Goal: Transaction & Acquisition: Book appointment/travel/reservation

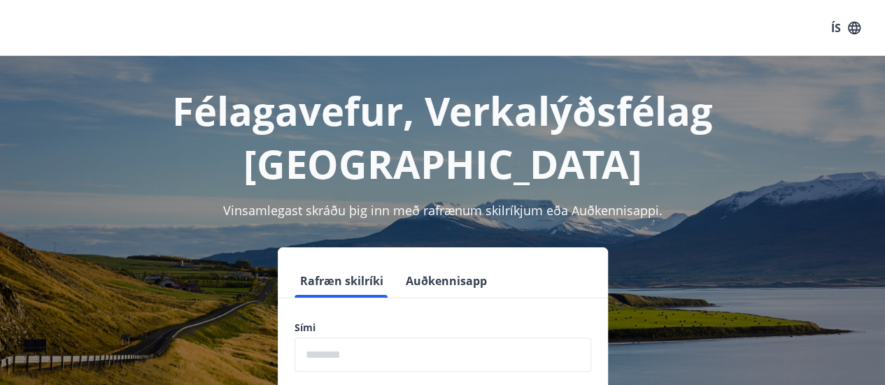
click at [341, 322] on form "Rafræn skilríki Auðkennisapp Sími ​ Login" at bounding box center [443, 362] width 330 height 197
click at [344, 338] on input "phone" at bounding box center [442, 355] width 297 height 34
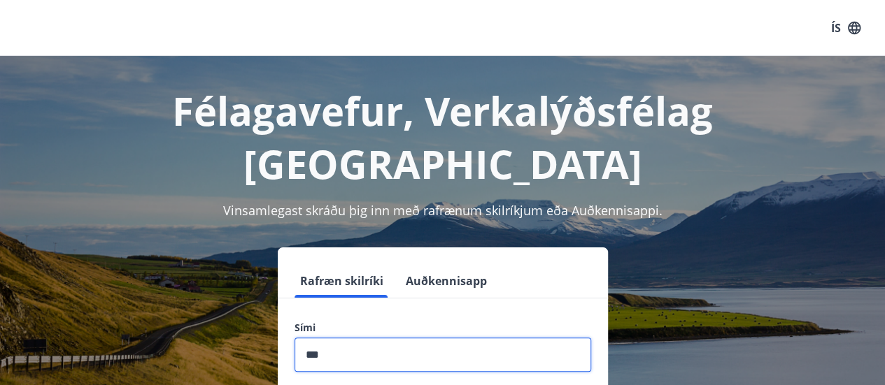
type input "*"
type input "********"
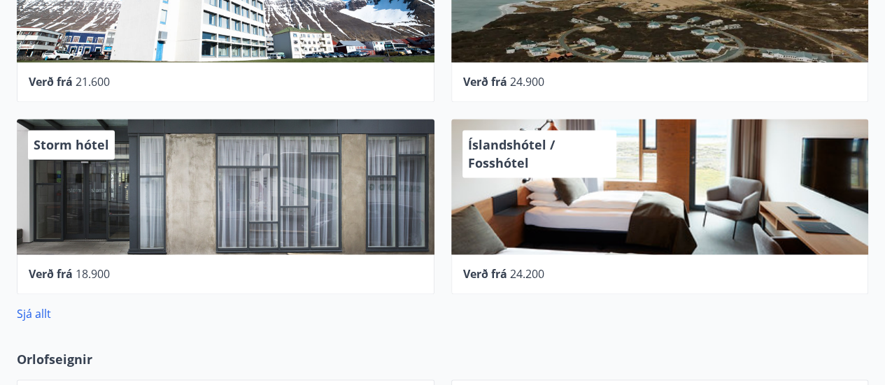
scroll to position [919, 0]
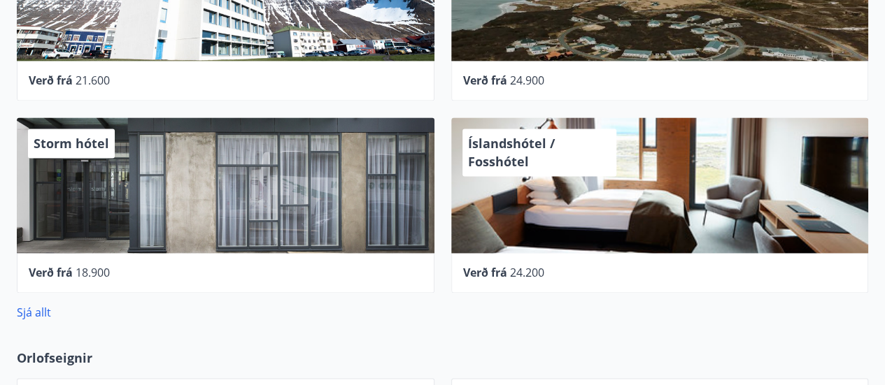
click at [411, 173] on div "Storm hótel" at bounding box center [226, 186] width 418 height 136
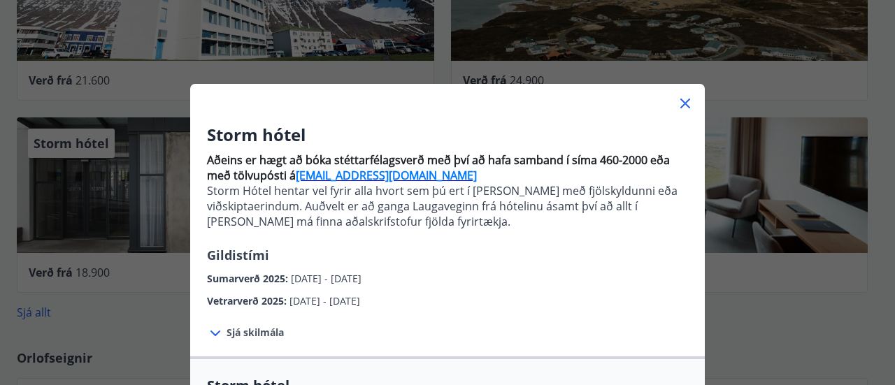
click at [684, 111] on icon at bounding box center [685, 103] width 17 height 17
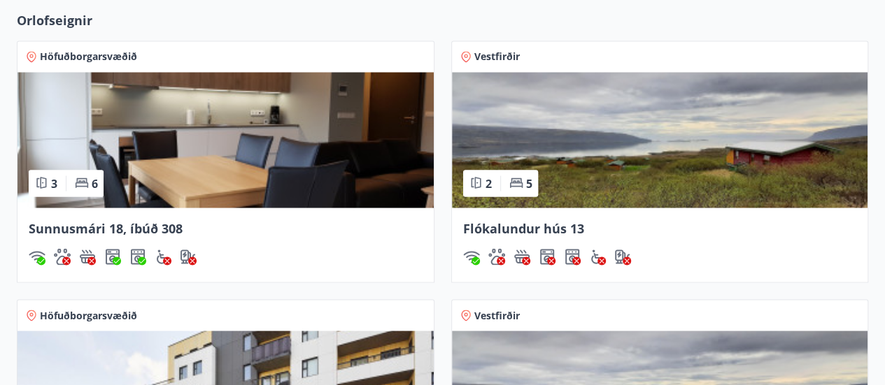
scroll to position [1262, 0]
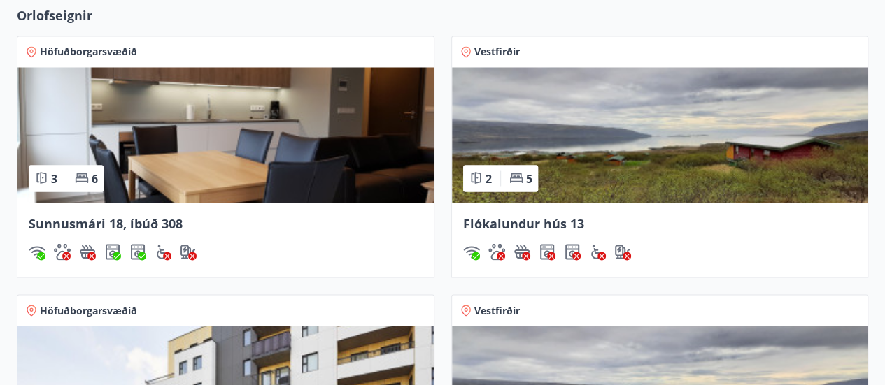
click at [296, 118] on img at bounding box center [225, 135] width 416 height 136
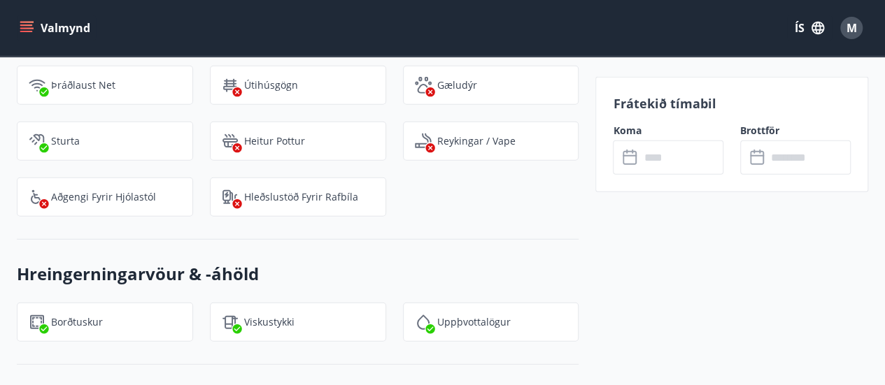
scroll to position [1551, 0]
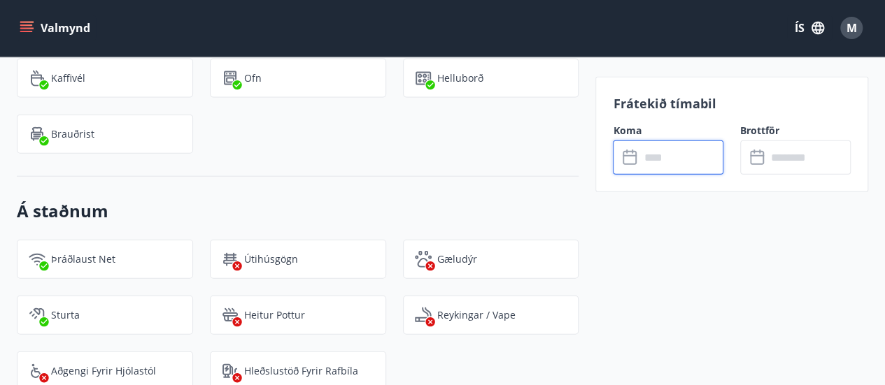
click at [672, 153] on input "text" at bounding box center [681, 158] width 84 height 34
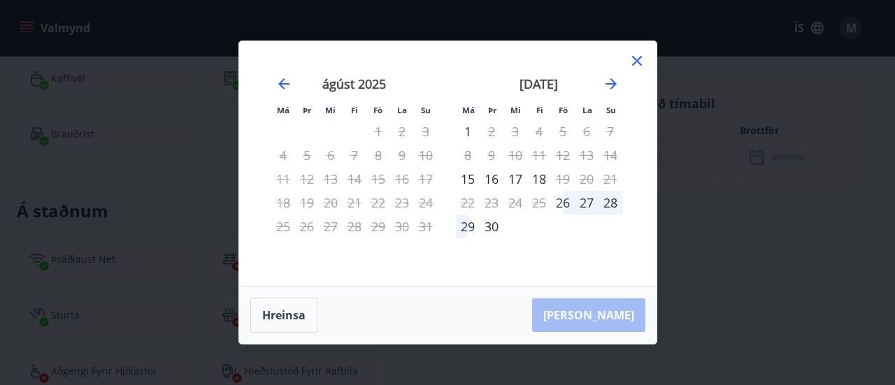
click at [659, 65] on div "Má Þr Mi Fi Fö La Su Má Þr Mi Fi Fö La Su [DATE] 1 2 3 4 5 6 7 8 9 10 11 12 13 …" at bounding box center [447, 192] width 895 height 385
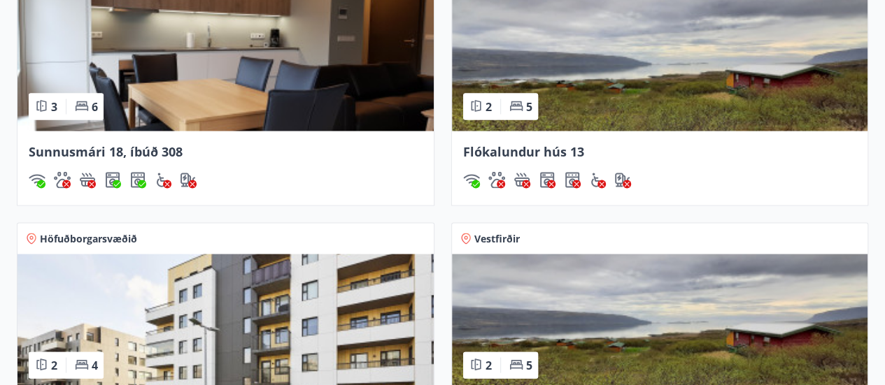
scroll to position [1591, 0]
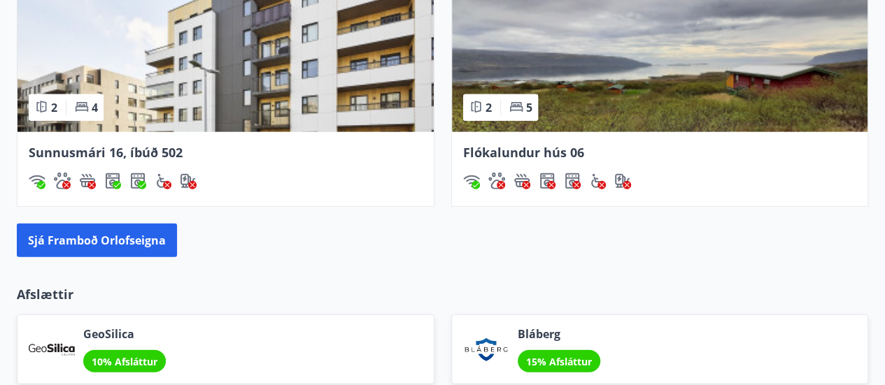
click at [118, 150] on span "Sunnusmári 16, íbúð 502" at bounding box center [106, 152] width 154 height 17
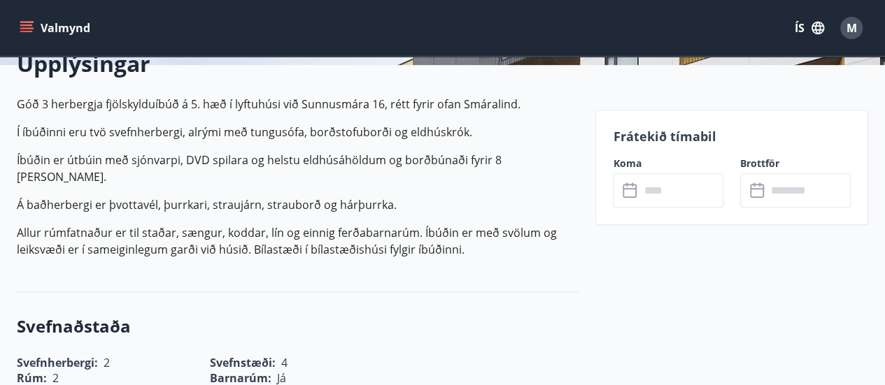
scroll to position [364, 0]
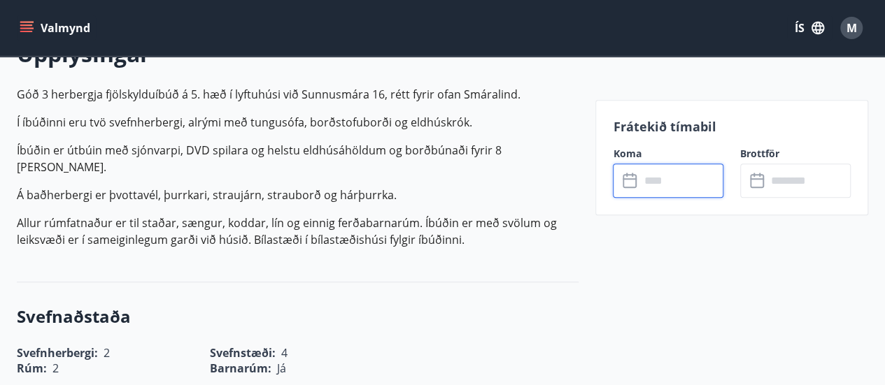
click at [657, 185] on input "text" at bounding box center [681, 181] width 84 height 34
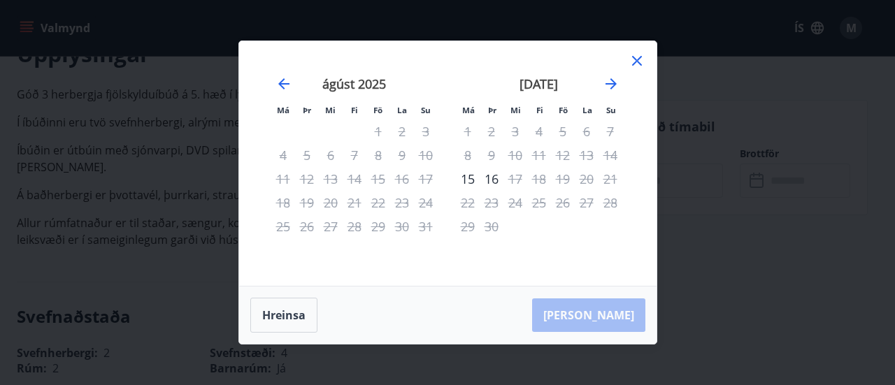
click at [724, 99] on div "Má Þr Mi Fi Fö La Su Má Þr Mi Fi Fö La Su [DATE] 1 2 3 4 5 6 7 8 9 10 11 12 13 …" at bounding box center [447, 192] width 895 height 385
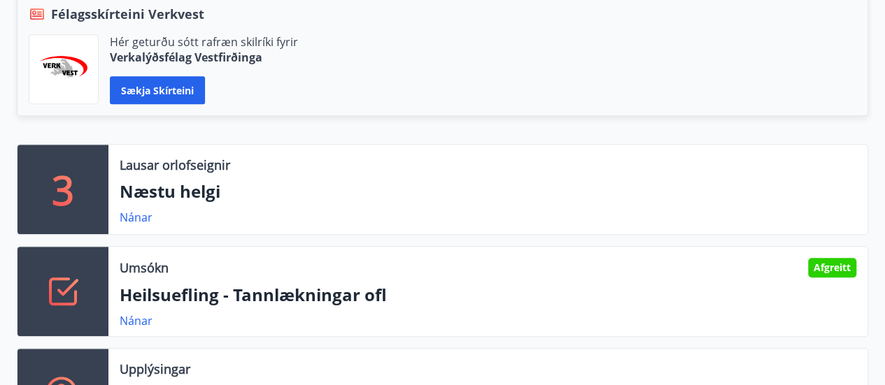
scroll to position [328, 0]
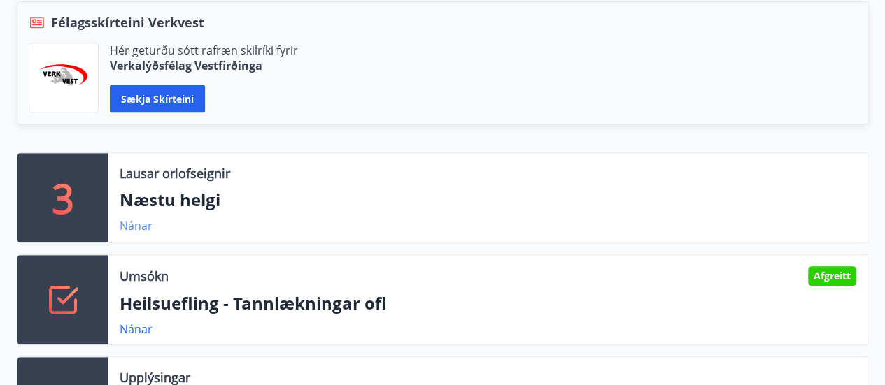
click at [128, 229] on link "Nánar" at bounding box center [136, 225] width 33 height 15
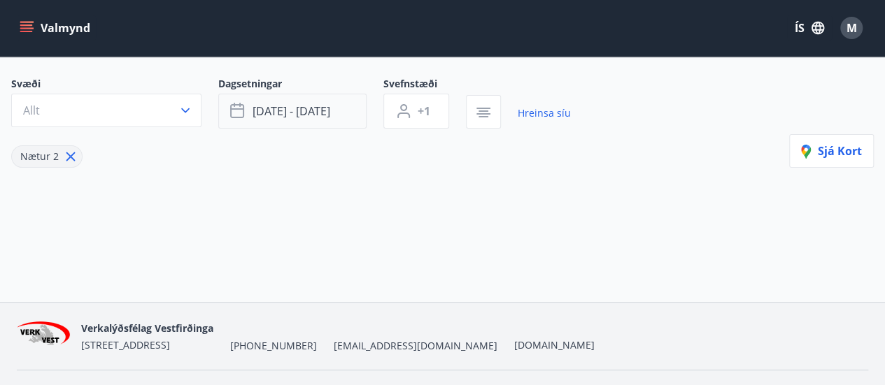
scroll to position [126, 0]
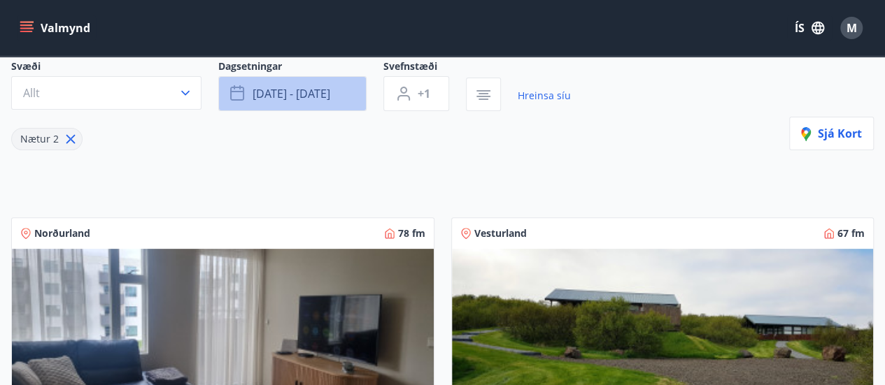
click at [327, 87] on span "[DATE] - [DATE]" at bounding box center [292, 93] width 78 height 15
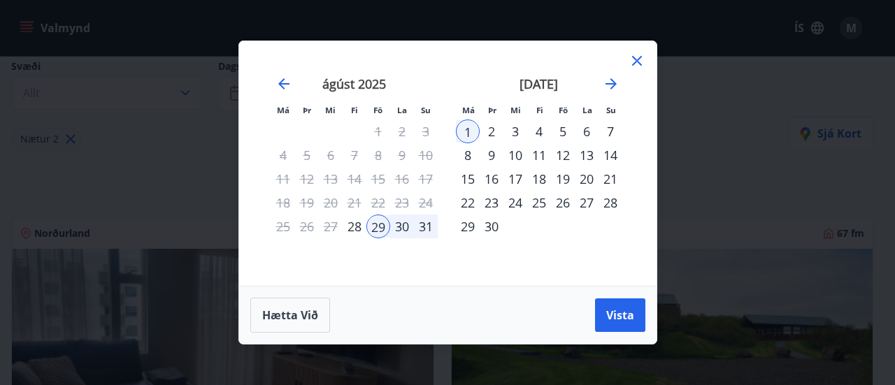
click at [466, 157] on div "8" at bounding box center [468, 155] width 24 height 24
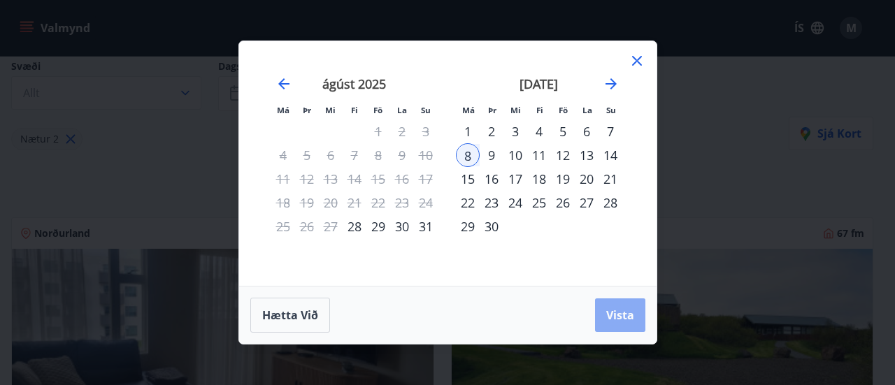
click at [606, 308] on span "Vista" at bounding box center [620, 315] width 28 height 15
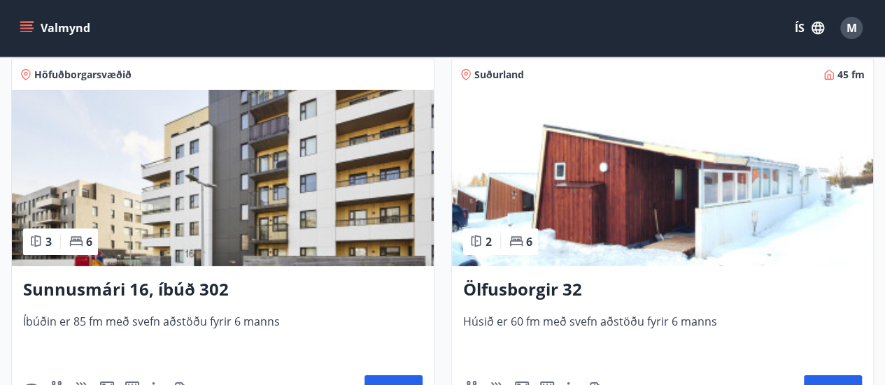
scroll to position [2181, 0]
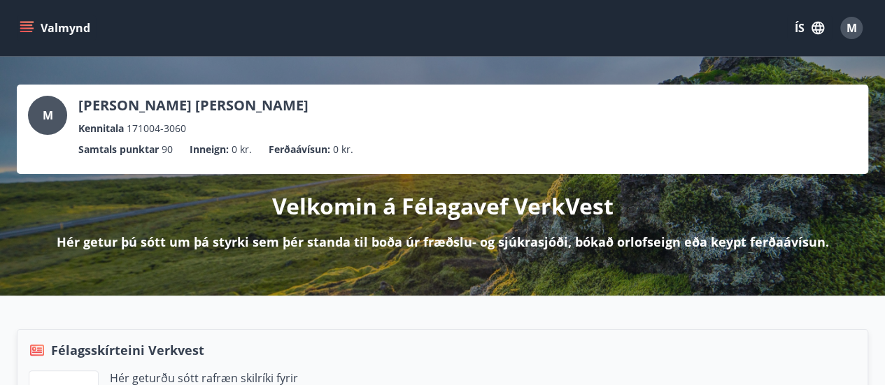
drag, startPoint x: 19, startPoint y: 54, endPoint x: 19, endPoint y: 34, distance: 19.6
click at [19, 34] on div "Valmynd ÍS M" at bounding box center [442, 28] width 885 height 56
click at [19, 34] on button "Valmynd" at bounding box center [56, 27] width 79 height 25
click at [429, 288] on div "M Marcel Stanislaw Knop Kennitala 171004-3060 Samtals punktar 90 Inneign : 0 kr…" at bounding box center [442, 176] width 885 height 239
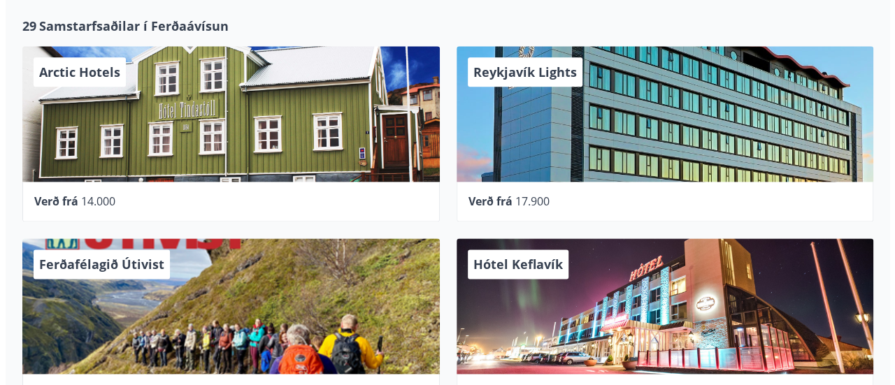
scroll to position [800, 0]
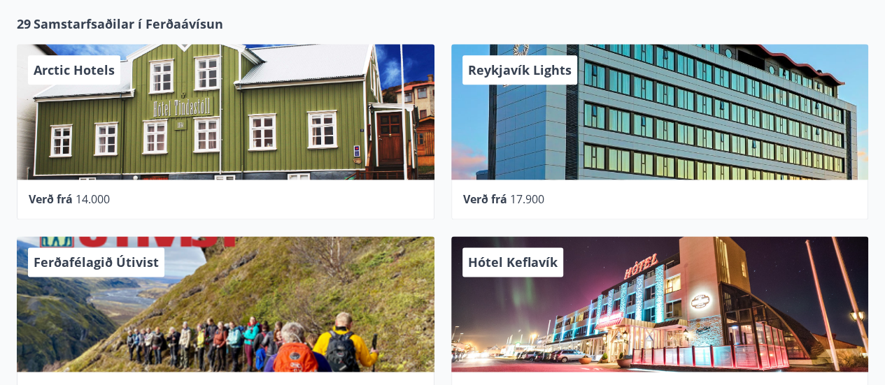
click at [609, 140] on div "Reykjavík Lights" at bounding box center [660, 112] width 418 height 136
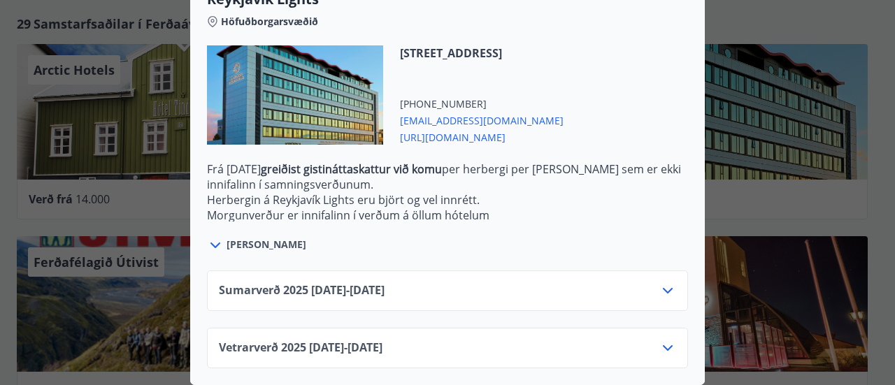
scroll to position [495, 0]
click at [520, 328] on div "Vetrarverð 2025 01.10.25 - 21.12.25" at bounding box center [447, 348] width 481 height 41
click at [520, 341] on div "Vetrarverð 2025 01.10.25 - 21.12.25" at bounding box center [447, 354] width 457 height 28
click at [497, 284] on div "Sumarverð 2025 16.05.25 - 30.09.25" at bounding box center [447, 297] width 457 height 28
click at [660, 283] on icon at bounding box center [668, 291] width 17 height 17
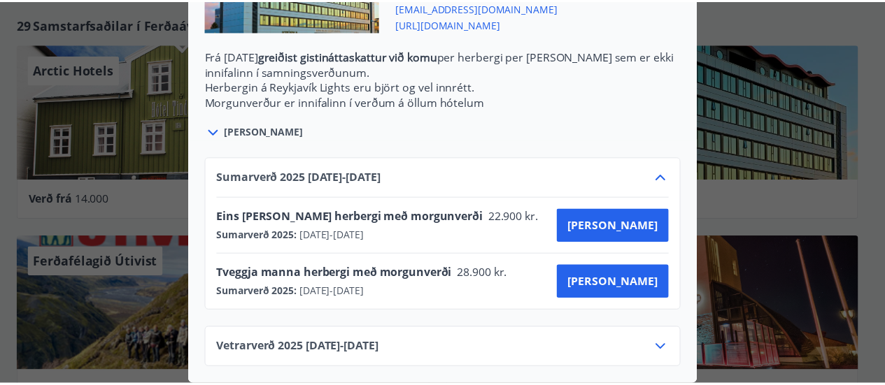
scroll to position [0, 0]
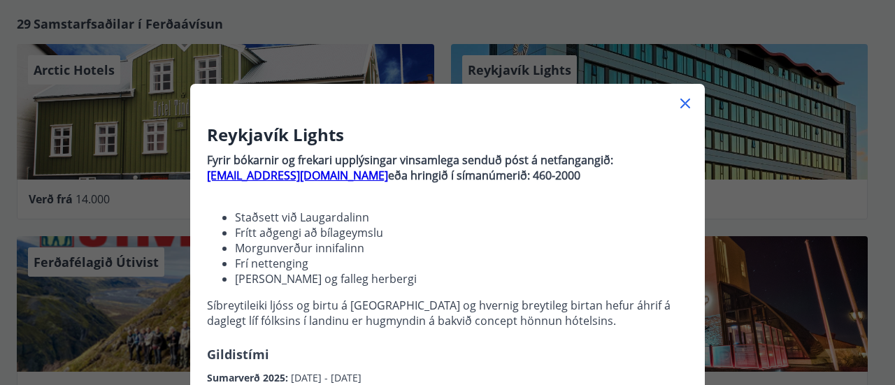
click at [762, 128] on div "Reykjavík Lights Fyrir bókarnir og frekari upplýsingar vinsamlega senduð póst á…" at bounding box center [447, 192] width 895 height 385
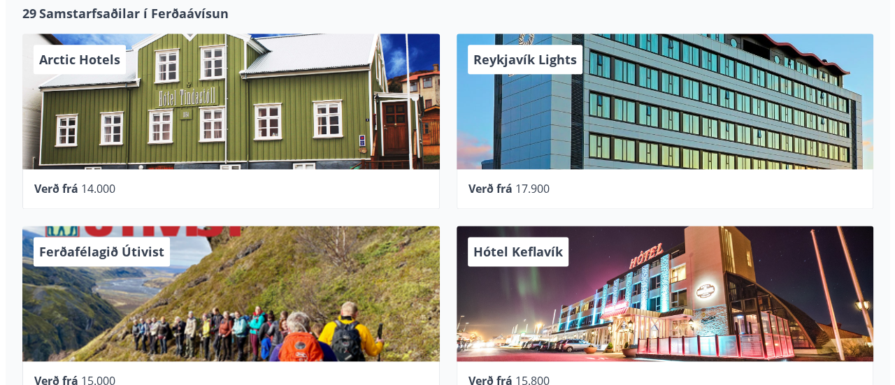
scroll to position [811, 0]
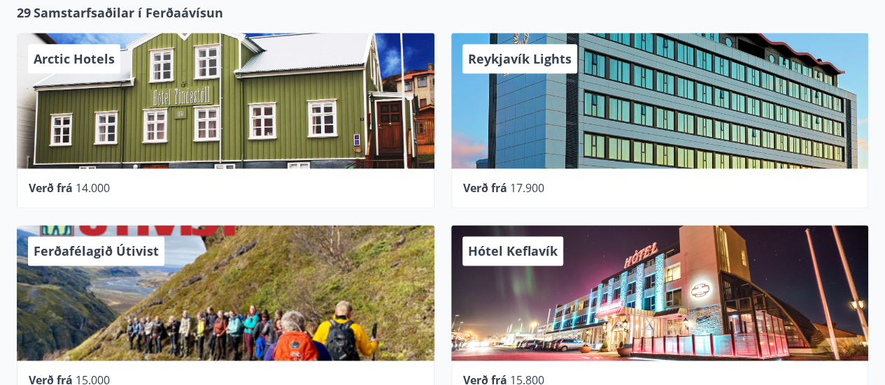
click at [212, 116] on div "Arctic Hotels" at bounding box center [226, 101] width 418 height 136
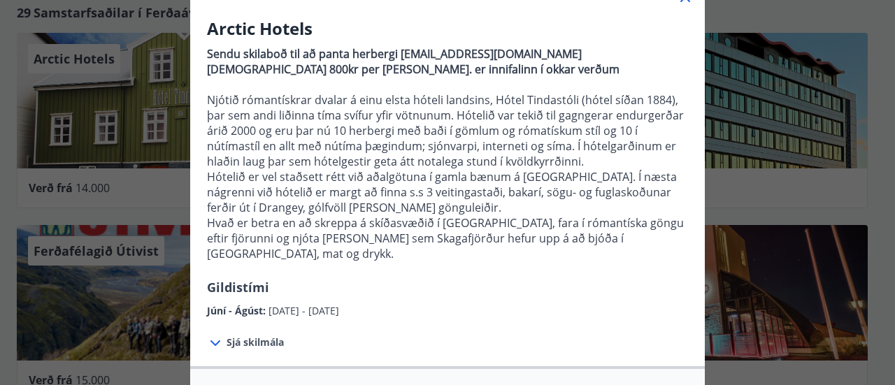
scroll to position [109, 0]
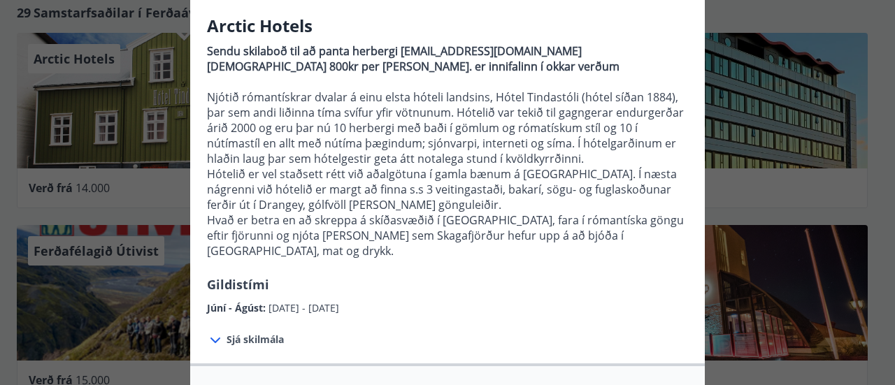
click at [166, 165] on div "Arctic Hotels Sendu skilaboð til að panta herbergi info@arctichotels.is Gistiná…" at bounding box center [447, 83] width 895 height 385
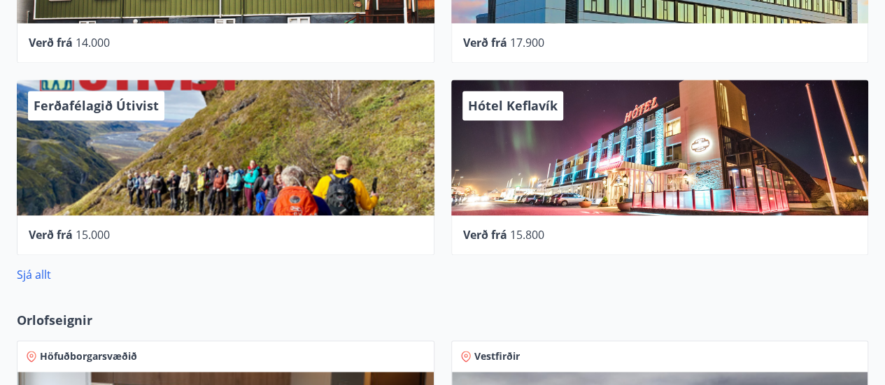
scroll to position [965, 0]
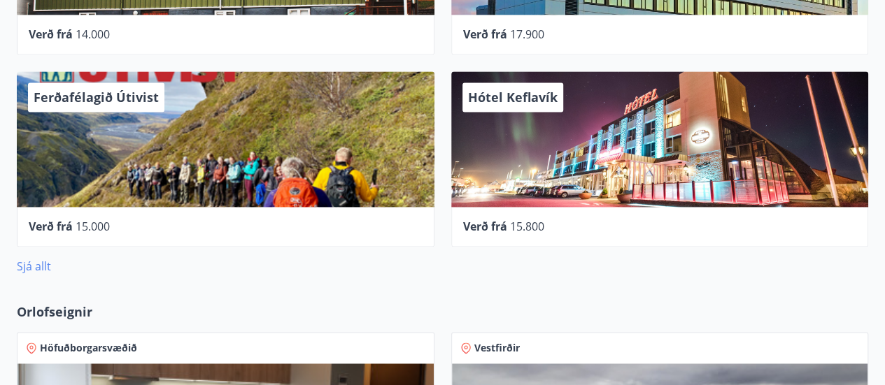
click at [24, 262] on link "Sjá allt" at bounding box center [34, 266] width 34 height 15
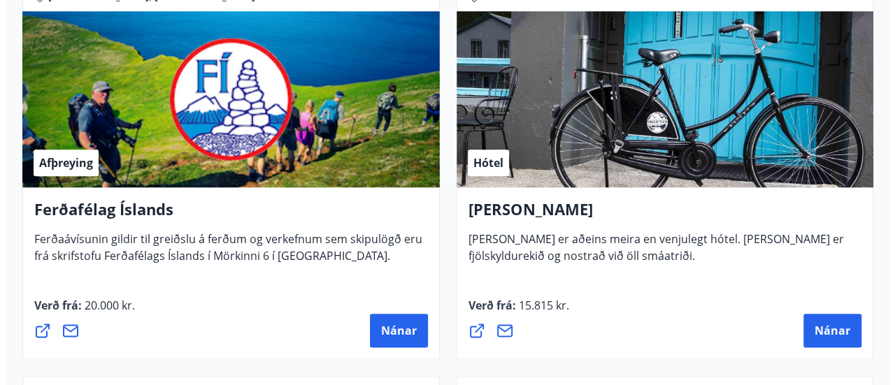
scroll to position [674, 0]
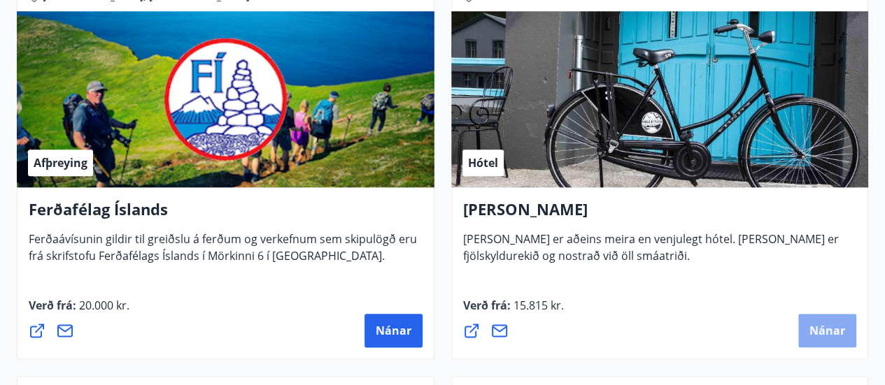
click at [823, 332] on span "Nánar" at bounding box center [827, 330] width 36 height 15
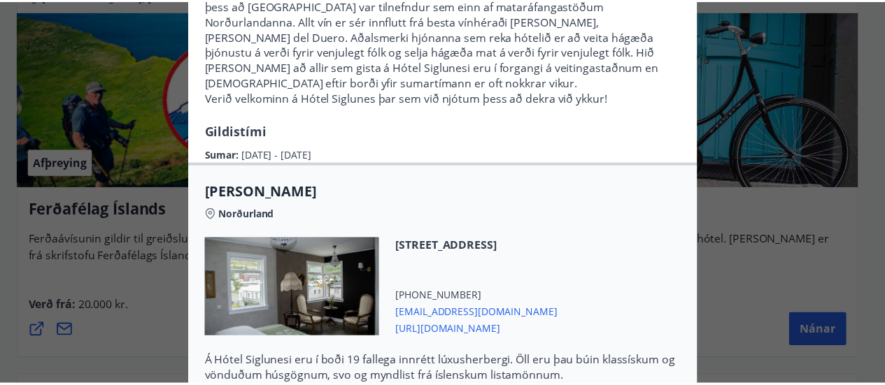
scroll to position [0, 0]
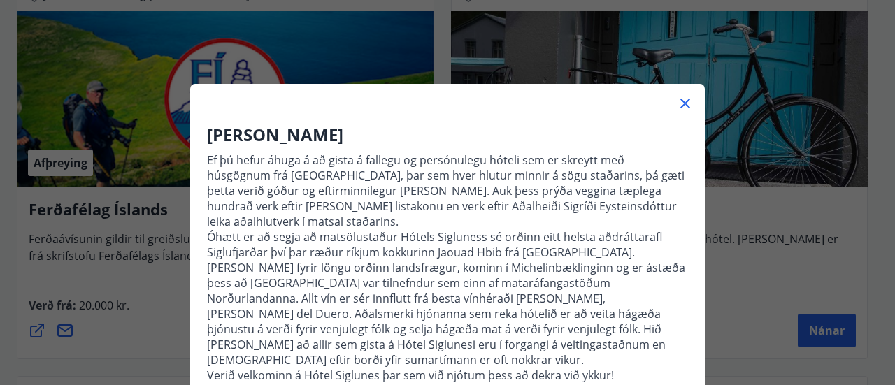
click at [739, 229] on div "Hótel Siglunes Ef þú hefur áhuga á að gista á fallegu og persónulegu hóteli sem…" at bounding box center [447, 192] width 895 height 385
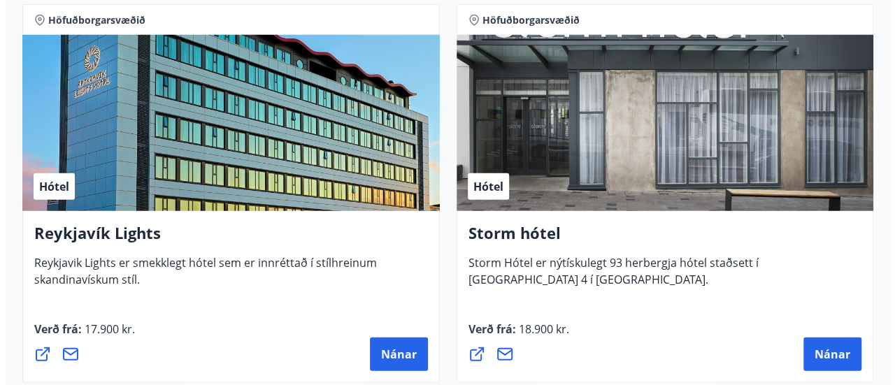
scroll to position [1838, 0]
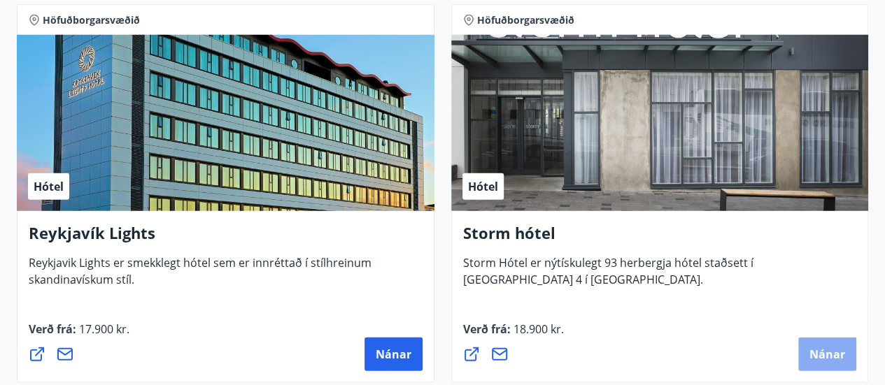
click at [825, 347] on span "Nánar" at bounding box center [827, 354] width 36 height 15
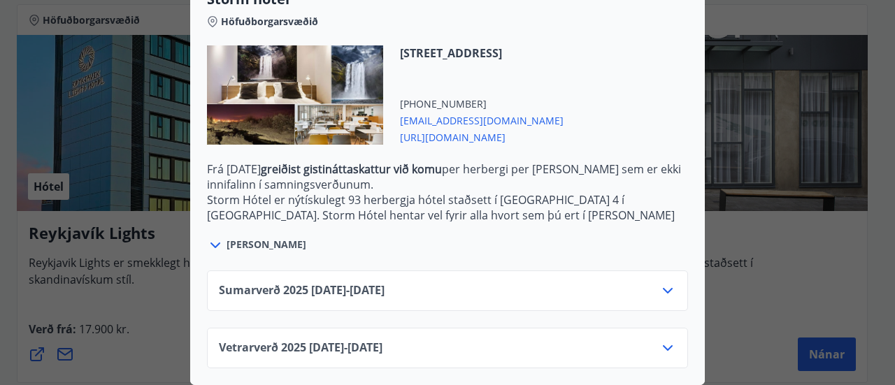
scroll to position [396, 0]
click at [662, 283] on icon at bounding box center [668, 291] width 17 height 17
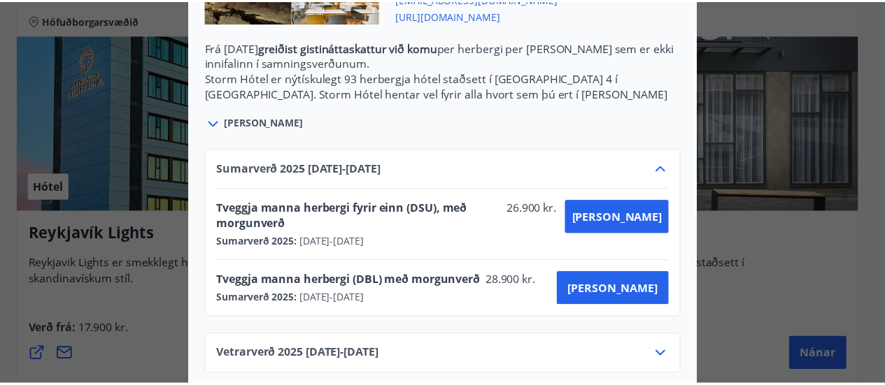
scroll to position [0, 0]
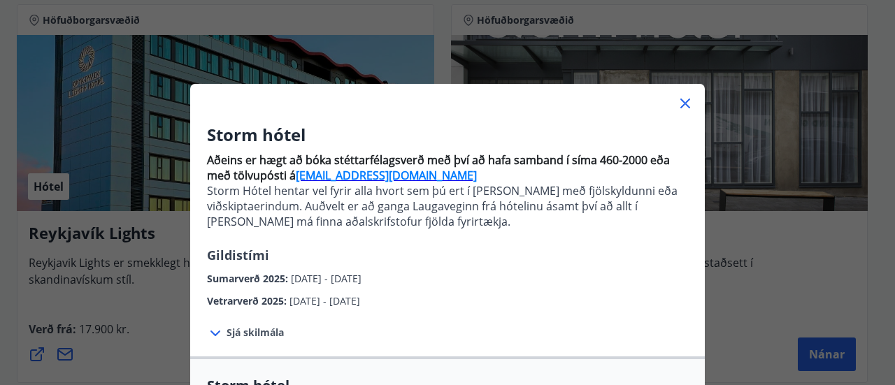
click at [788, 201] on div "Storm hótel Aðeins er hægt að bóka stéttarfélagsverð með því að hafa samband í …" at bounding box center [447, 192] width 895 height 385
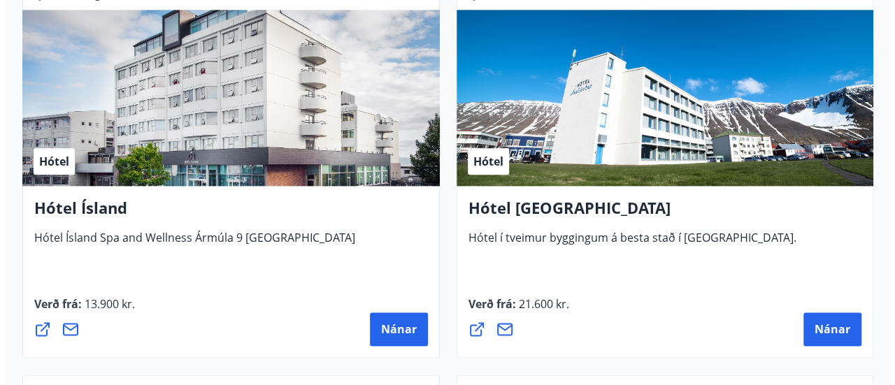
scroll to position [3448, 0]
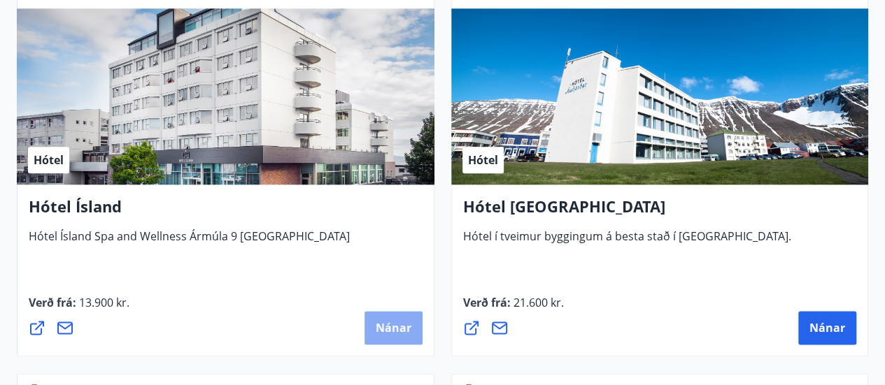
click at [401, 329] on span "Nánar" at bounding box center [394, 327] width 36 height 15
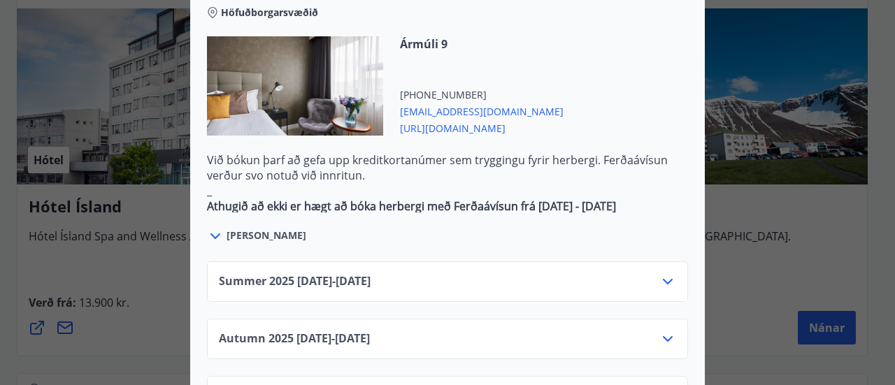
scroll to position [851, 0]
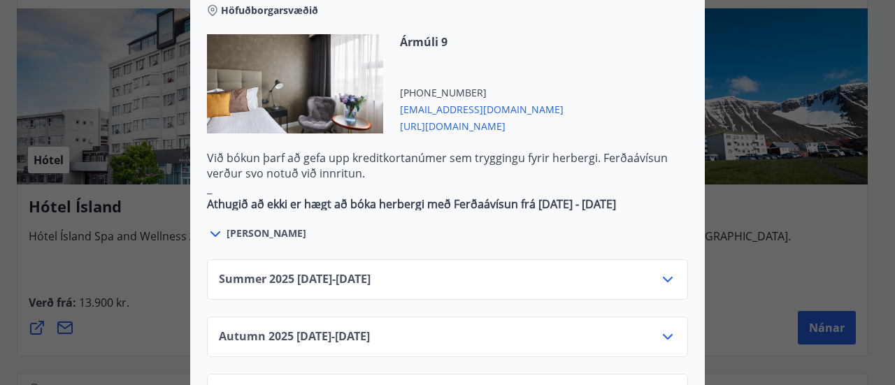
click at [660, 271] on icon at bounding box center [668, 279] width 17 height 17
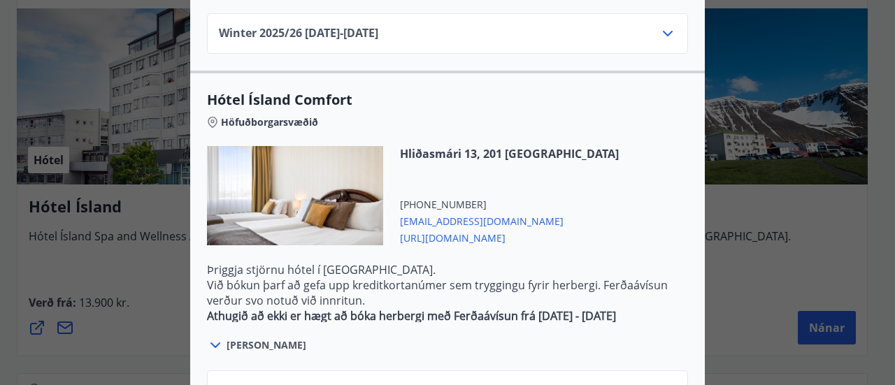
scroll to position [1613, 0]
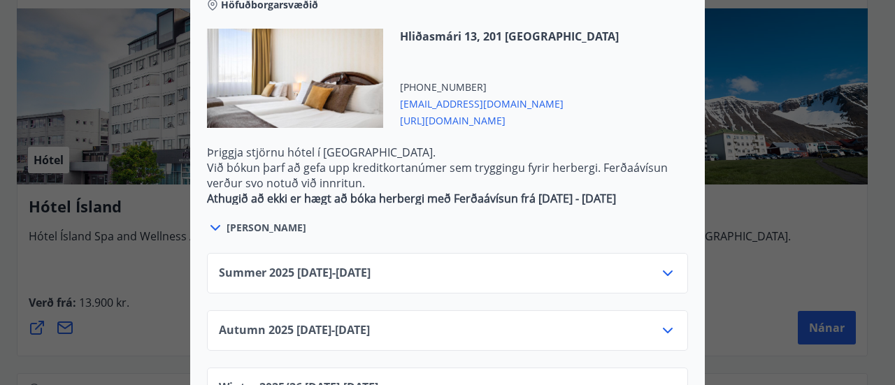
click at [652, 265] on div "Summer 2025 01.06.25 - 30.09.25" at bounding box center [447, 279] width 457 height 28
click at [660, 265] on icon at bounding box center [668, 273] width 17 height 17
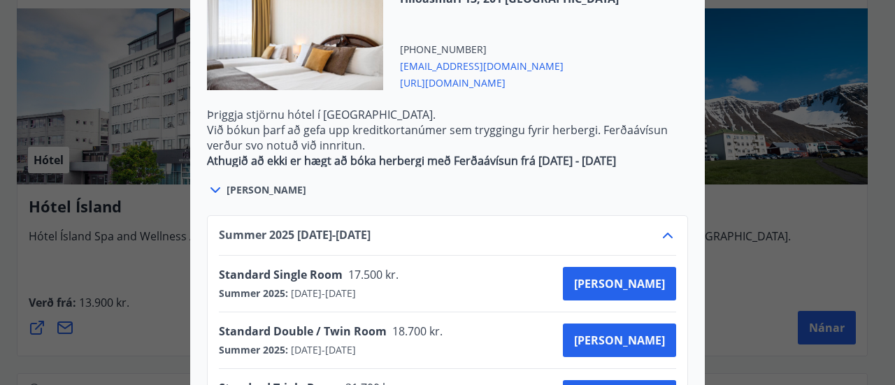
scroll to position [1649, 0]
